Goal: Check status: Check status

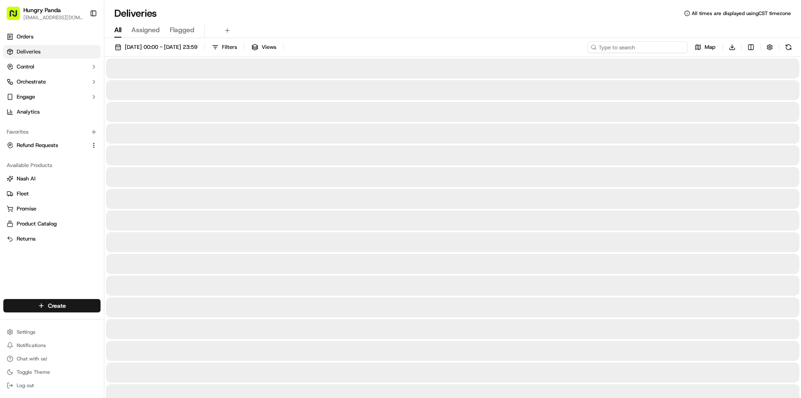
click at [657, 45] on input at bounding box center [638, 47] width 100 height 12
paste input "935916288835574390498"
type input "935916288835574390498"
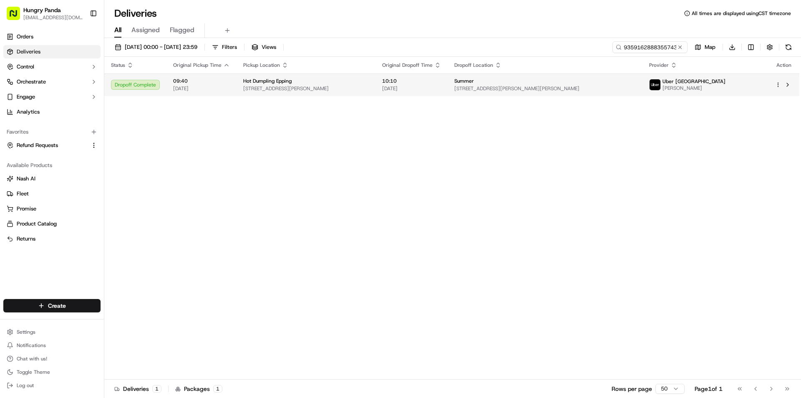
click at [577, 78] on div "Summer" at bounding box center [545, 81] width 182 height 7
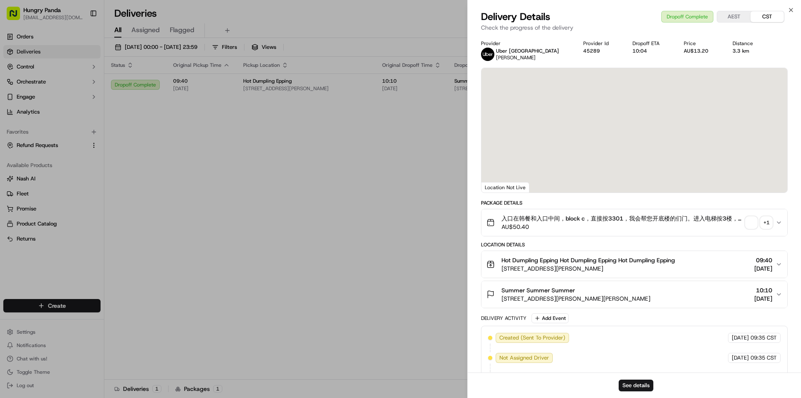
click at [772, 225] on div "+ 1" at bounding box center [767, 223] width 12 height 12
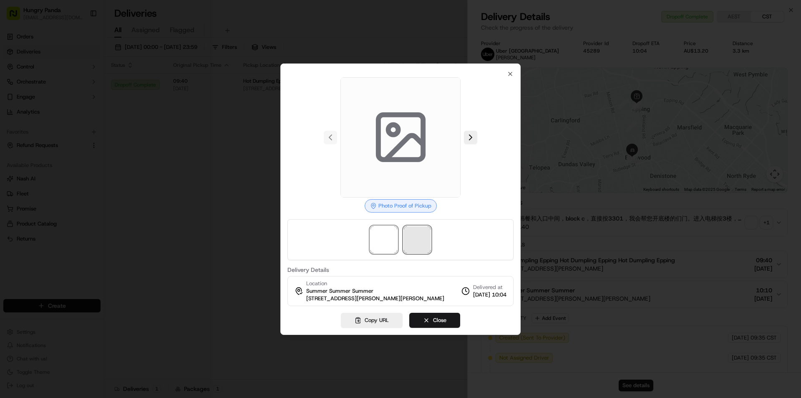
click at [417, 244] on span at bounding box center [417, 239] width 27 height 27
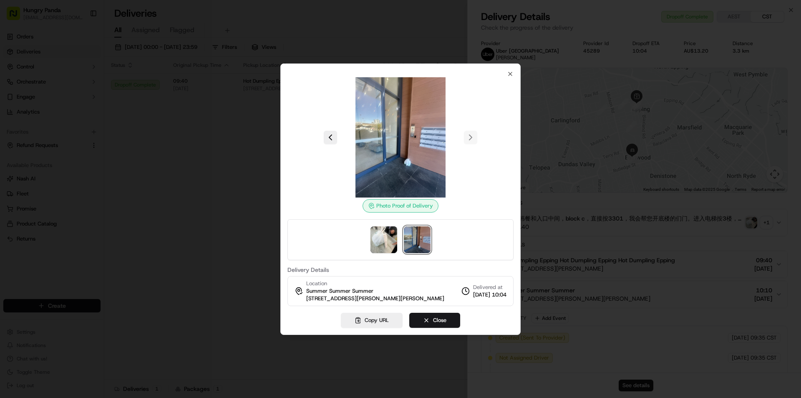
drag, startPoint x: 606, startPoint y: 157, endPoint x: 582, endPoint y: 159, distance: 23.9
click at [606, 157] on div at bounding box center [400, 199] width 801 height 398
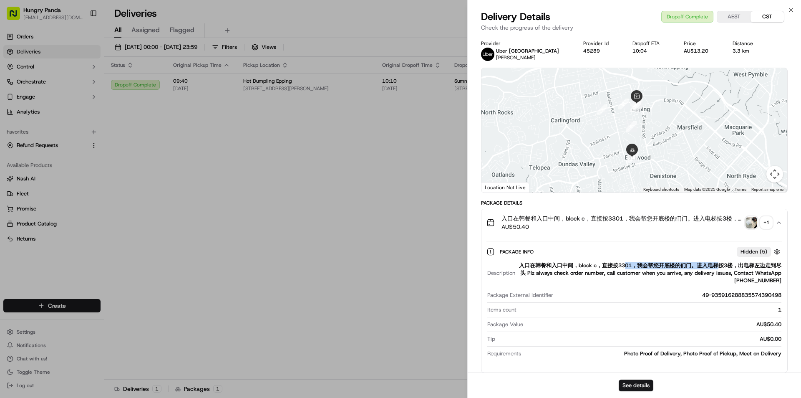
drag, startPoint x: 636, startPoint y: 266, endPoint x: 758, endPoint y: 268, distance: 122.7
click at [752, 266] on div "入口在韩餐和入口中间，block c，直接按3301，我会帮您开底楼的们门。进入电梯按3楼，出电梯左边走到尽头 Plz always check order …" at bounding box center [650, 273] width 263 height 23
copy div "01，我会帮您开底楼的们门。进入电梯按3楼，出电"
click at [758, 270] on div "入口在韩餐和入口中间，block c，直接按3301，我会帮您开底楼的们门。进入电梯按3楼，出电梯左边走到尽头 Plz always check order …" at bounding box center [650, 273] width 263 height 23
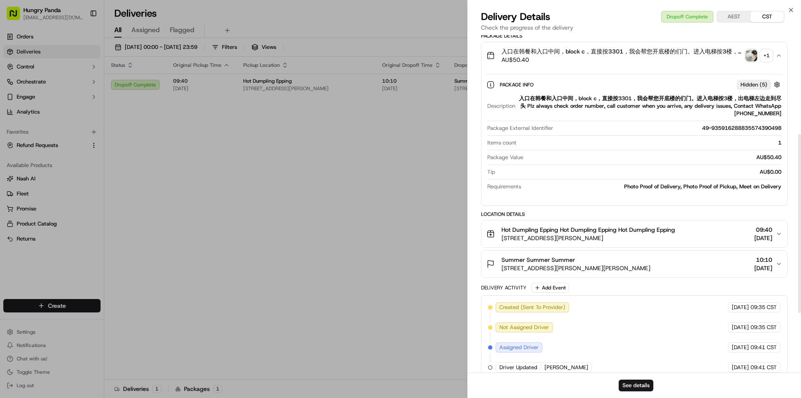
scroll to position [299, 0]
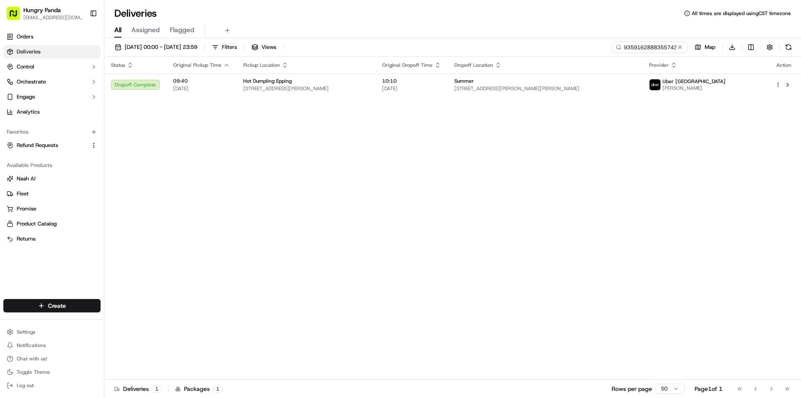
click at [309, 176] on div "Status Original Pickup Time Pickup Location Original Dropoff Time Dropoff Locat…" at bounding box center [451, 218] width 695 height 323
click at [637, 41] on div "[DATE] 00:00 - [DATE] 23:59 Filters Views 935916288835574390498 Map Download St…" at bounding box center [452, 218] width 697 height 361
drag, startPoint x: 637, startPoint y: 41, endPoint x: 638, endPoint y: 45, distance: 4.7
click at [638, 45] on div "[DATE] 00:00 - [DATE] 23:59 Filters Views 935916288835574390498 Map Download St…" at bounding box center [452, 218] width 697 height 361
click at [638, 46] on input "935916288835574390498" at bounding box center [638, 47] width 100 height 12
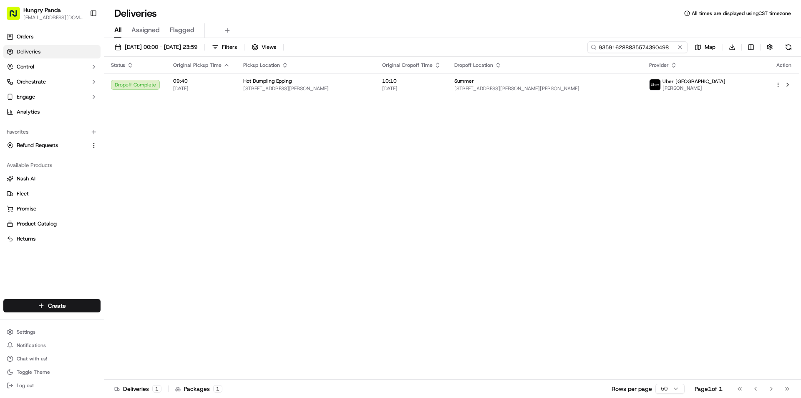
click at [638, 46] on input "935916288835574390498" at bounding box center [638, 47] width 100 height 12
paste input "486142038858769761214"
type input "9486142038858769761214"
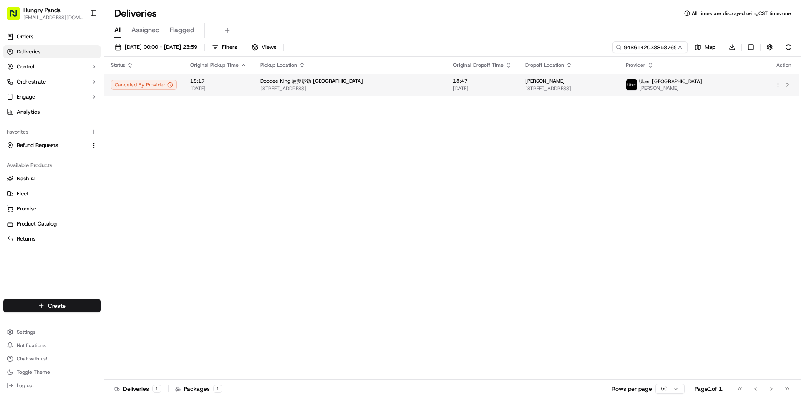
click at [562, 82] on div "[PERSON_NAME]" at bounding box center [568, 81] width 87 height 7
